Goal: Go to known website: Go to known website

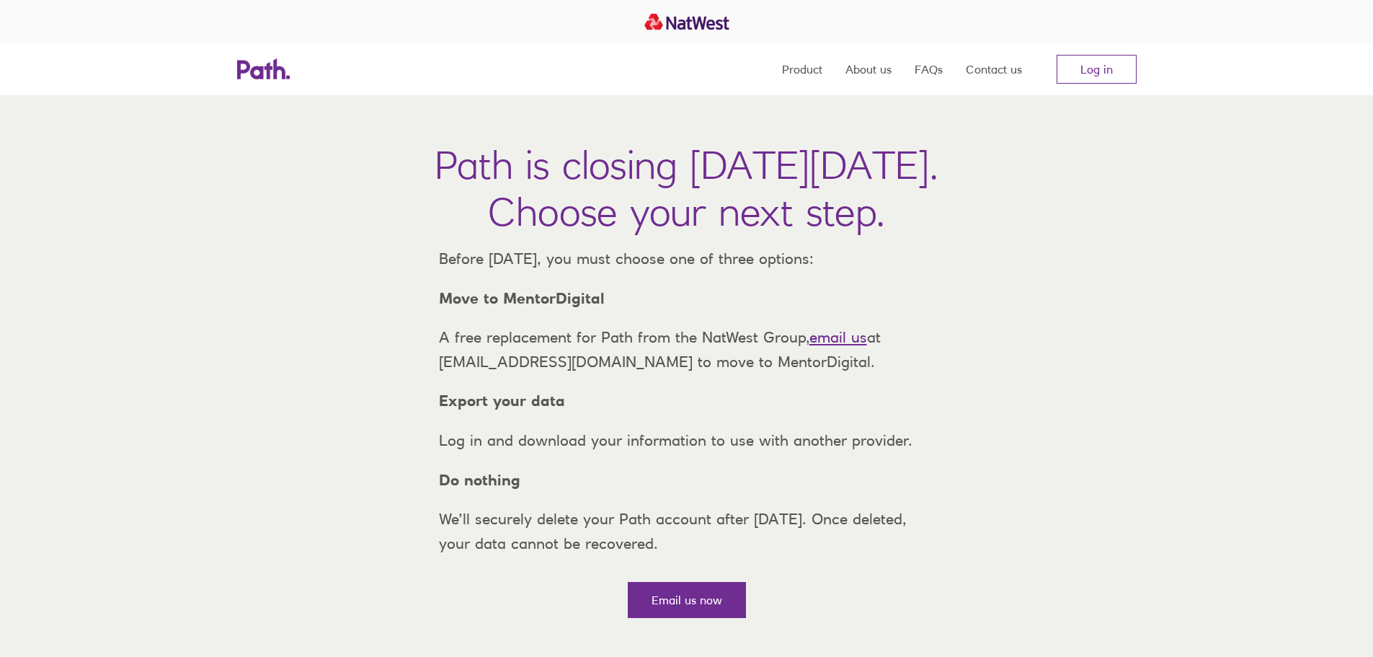
click at [1084, 87] on nav "Product About us FAQs Contact us Log in" at bounding box center [959, 69] width 355 height 52
click at [1096, 58] on link "Log in" at bounding box center [1097, 69] width 80 height 29
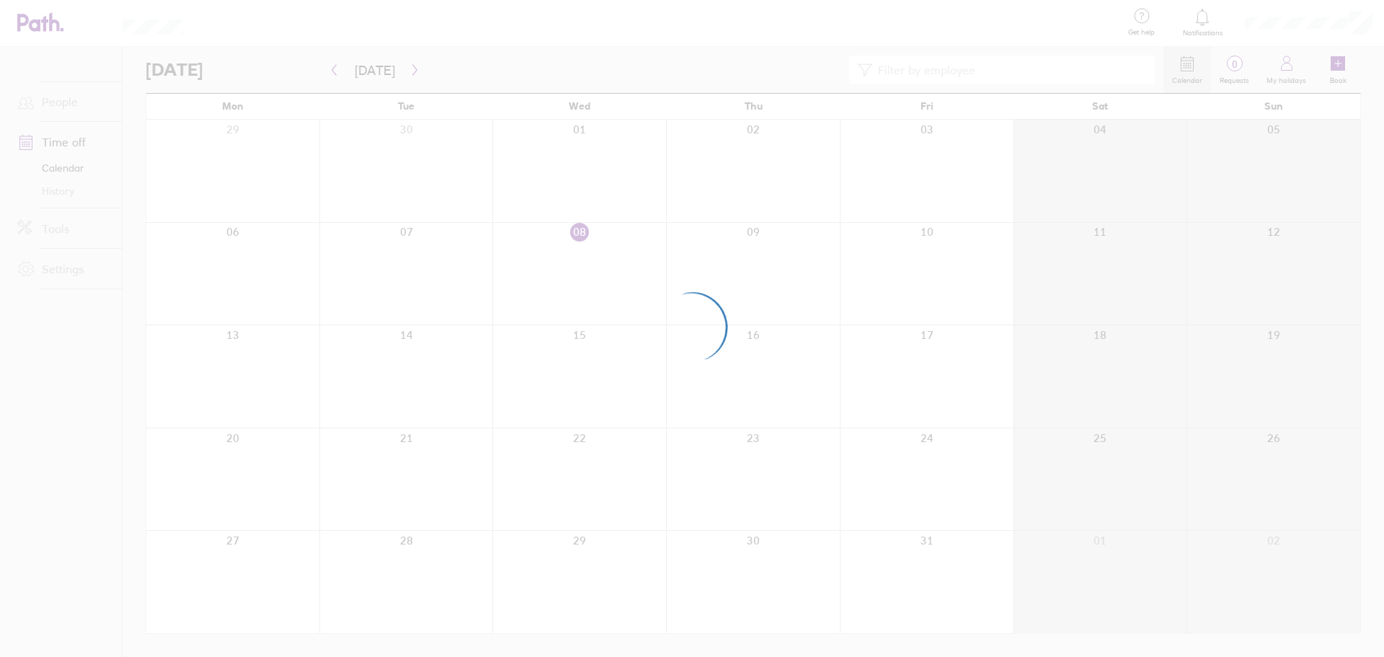
click at [781, 65] on div at bounding box center [692, 328] width 1384 height 657
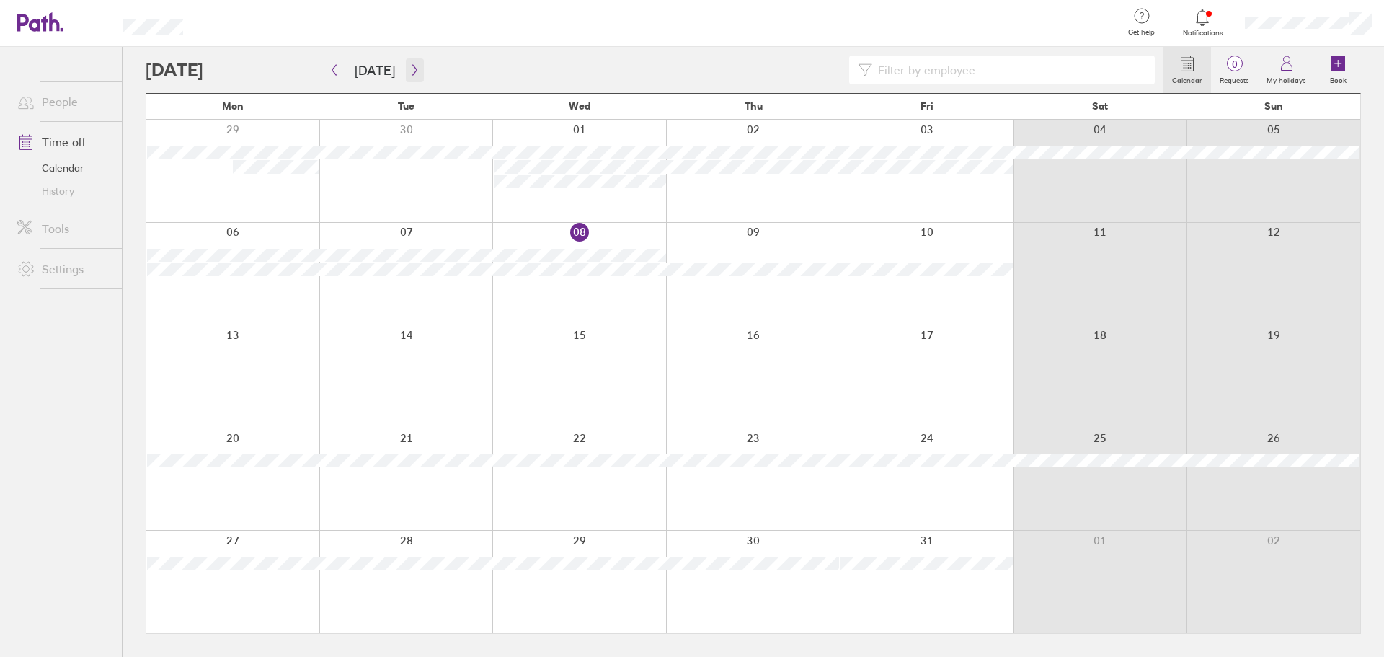
click at [415, 78] on button "button" at bounding box center [415, 70] width 18 height 24
click at [333, 72] on icon "button" at bounding box center [334, 70] width 11 height 12
